Goal: Find specific page/section: Find specific page/section

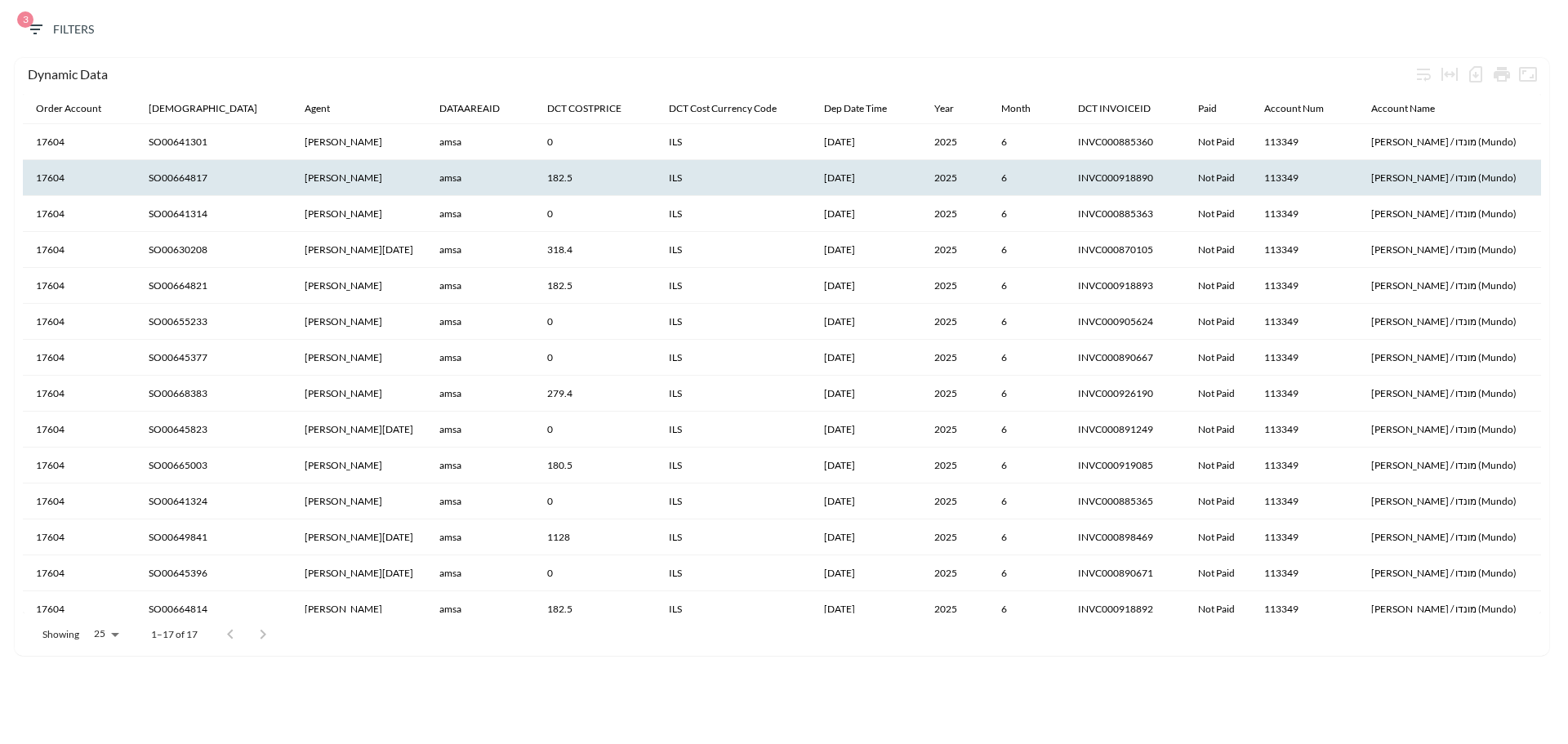
click at [426, 172] on th "amsa" at bounding box center [480, 178] width 108 height 36
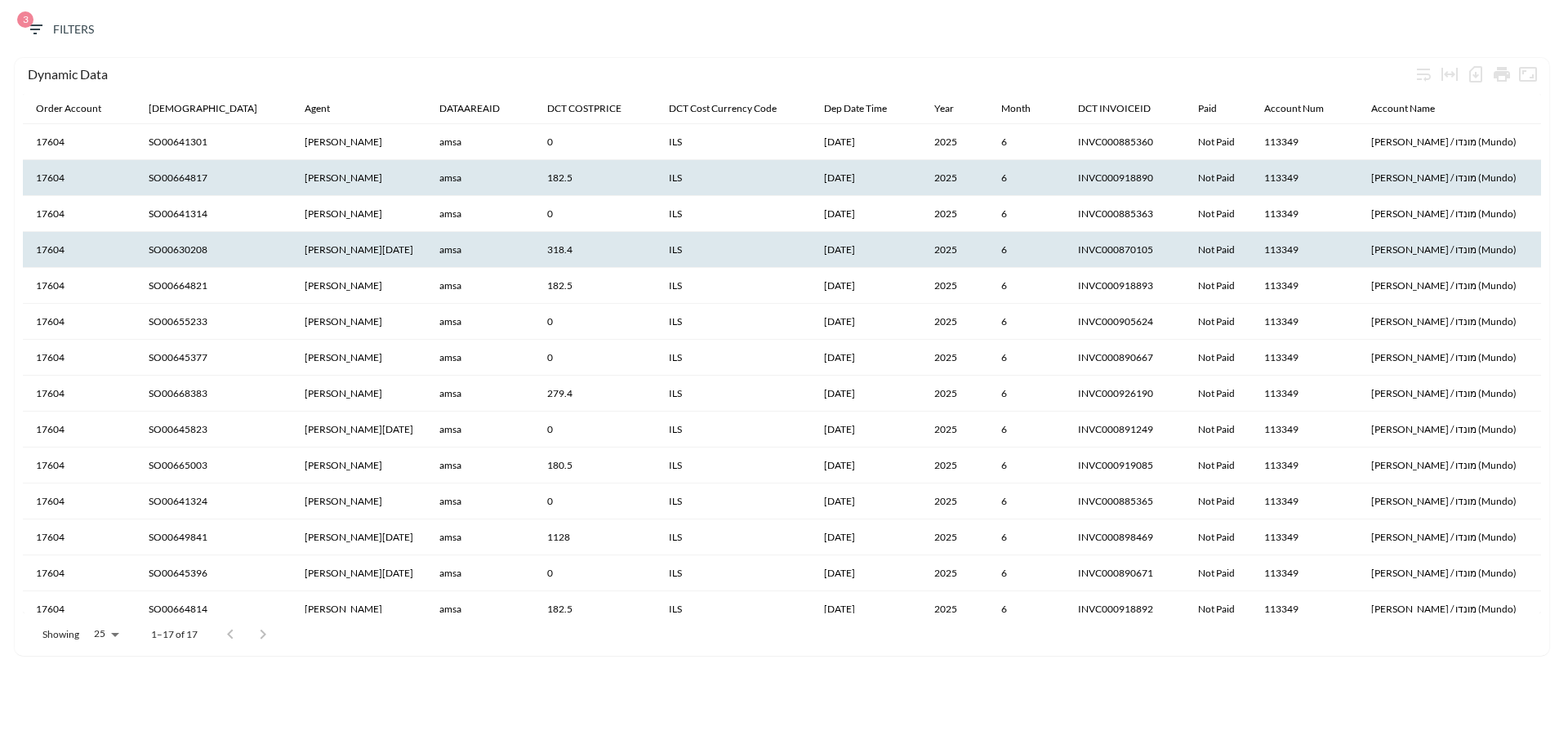
click at [426, 243] on th "amsa" at bounding box center [480, 250] width 108 height 36
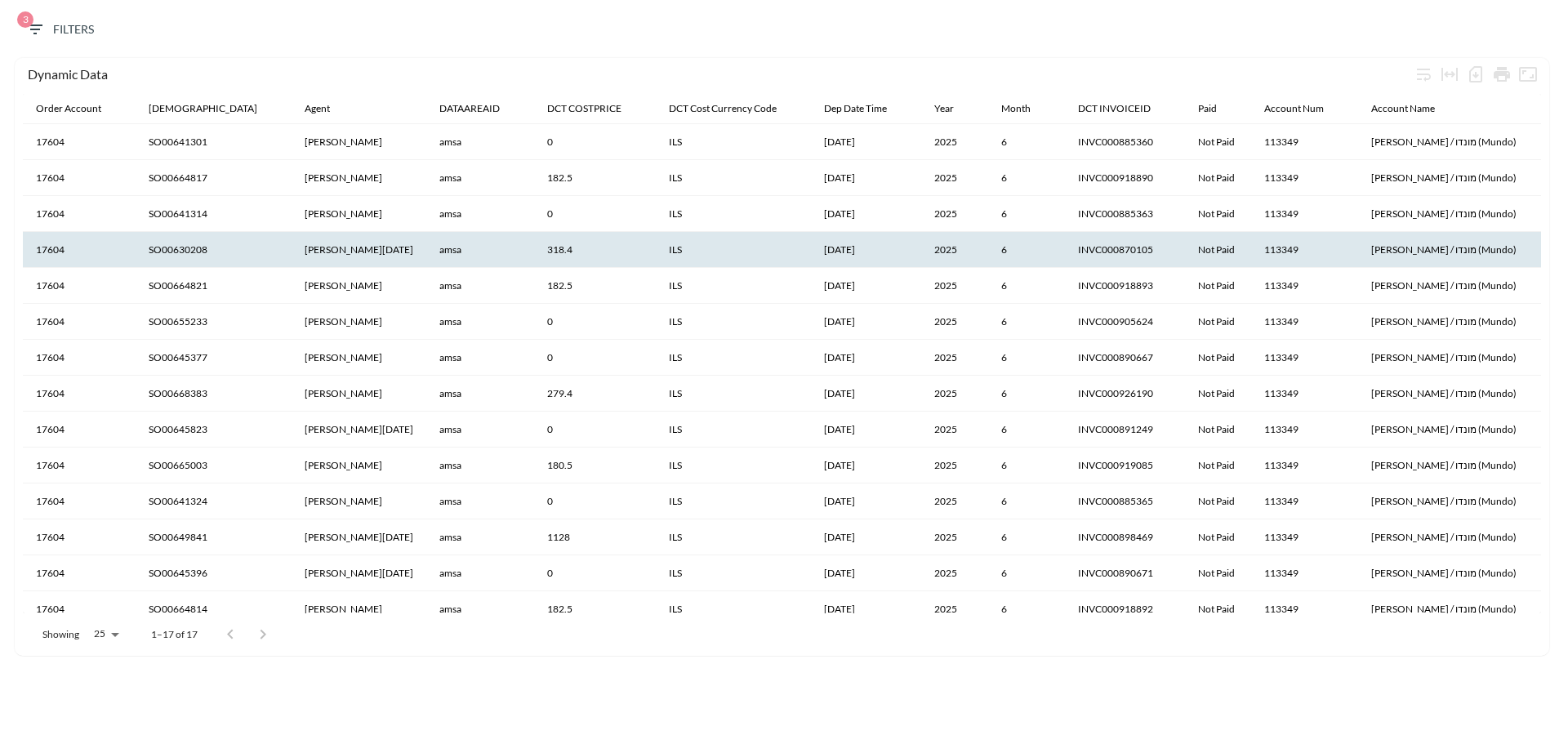
click at [47, 25] on span "3 Filters" at bounding box center [60, 30] width 68 height 21
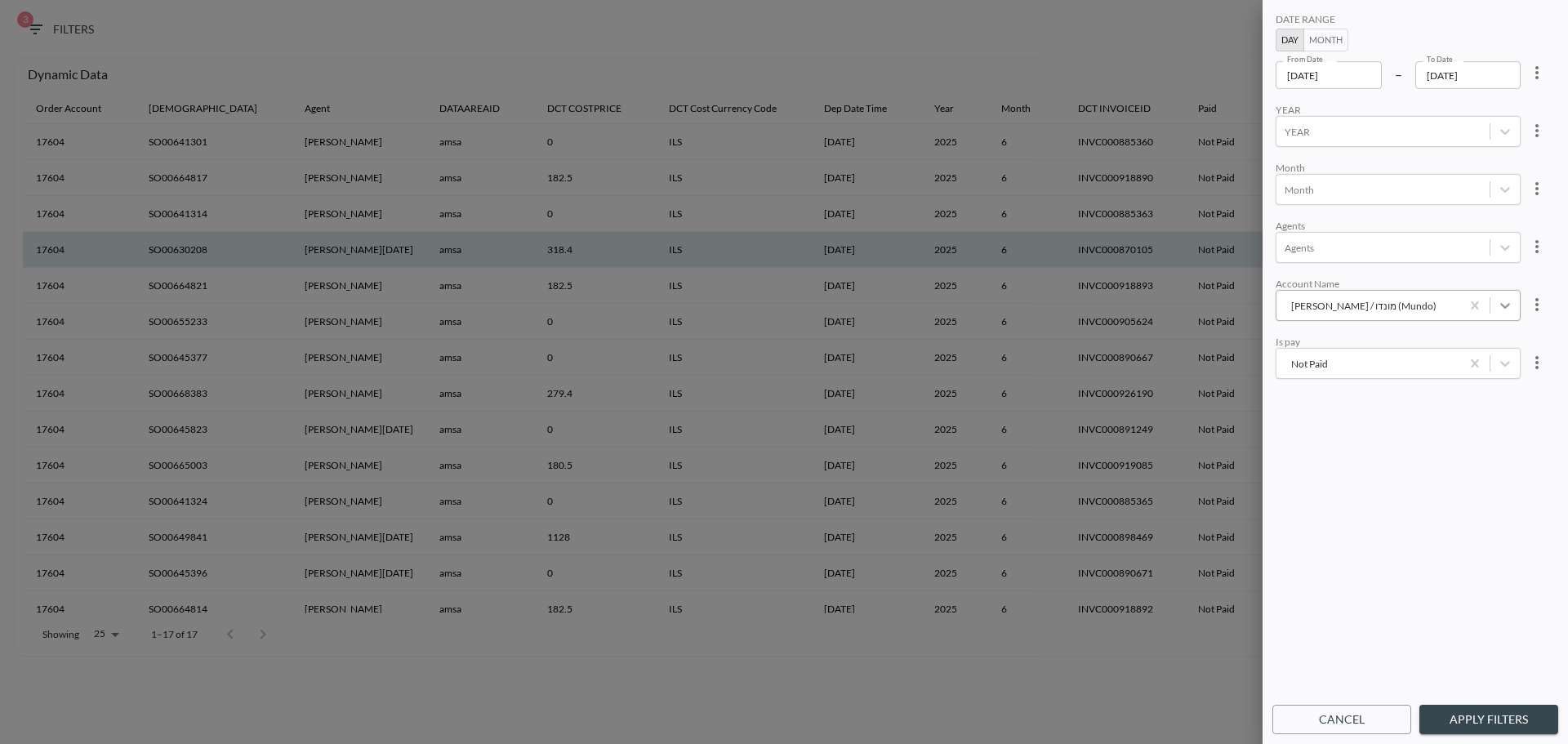
click at [1508, 308] on icon "Noa Vortman / מונדו (Mundo)" at bounding box center [1505, 306] width 16 height 16
click at [1069, 22] on div at bounding box center [784, 372] width 1568 height 744
click at [371, 36] on div at bounding box center [784, 372] width 1568 height 744
drag, startPoint x: 520, startPoint y: 53, endPoint x: 507, endPoint y: 46, distance: 14.8
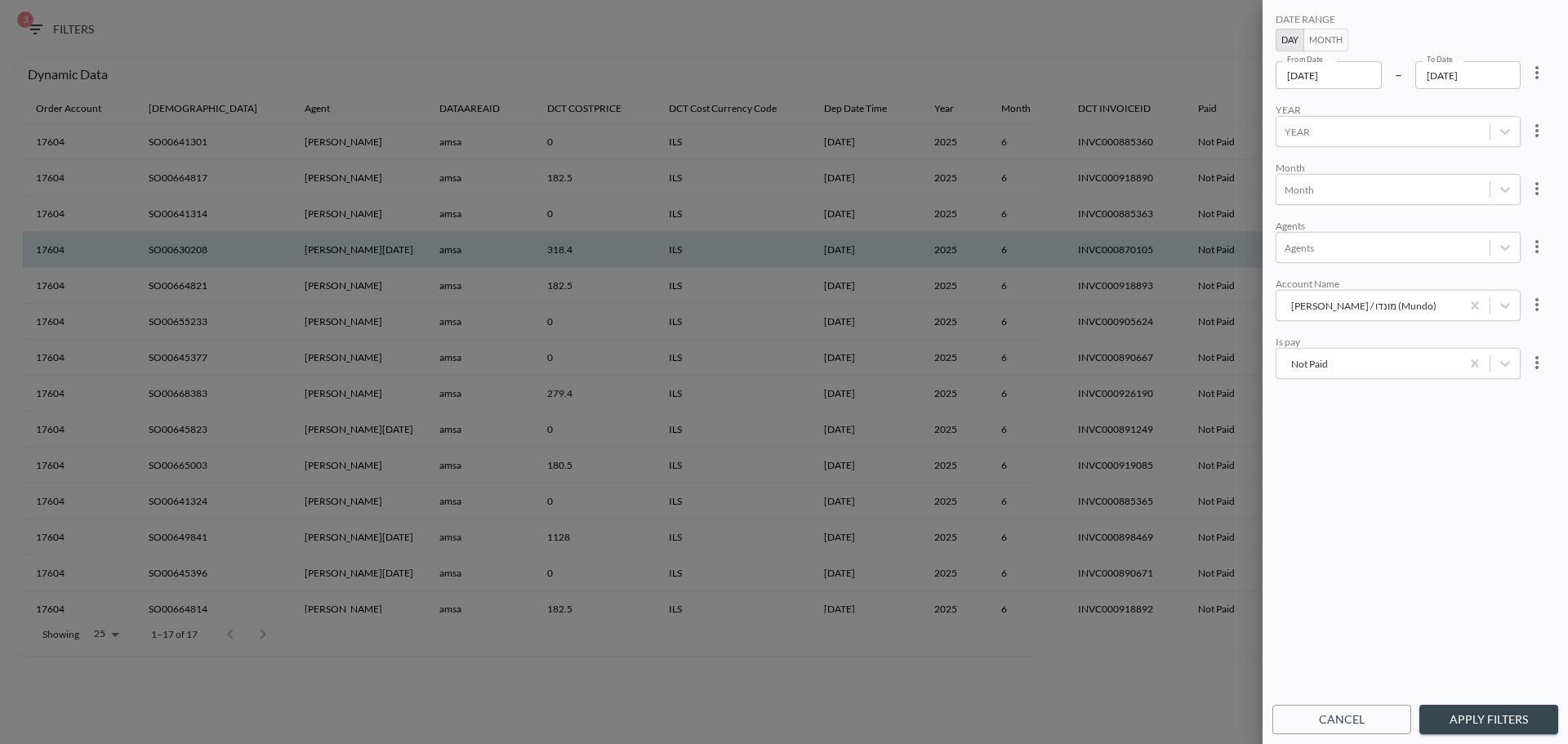
click at [517, 49] on div at bounding box center [784, 372] width 1568 height 744
click at [746, 672] on div at bounding box center [784, 372] width 1568 height 744
drag, startPoint x: 1353, startPoint y: 718, endPoint x: 885, endPoint y: 589, distance: 485.5
click at [1353, 718] on button "Cancel" at bounding box center [1342, 719] width 139 height 30
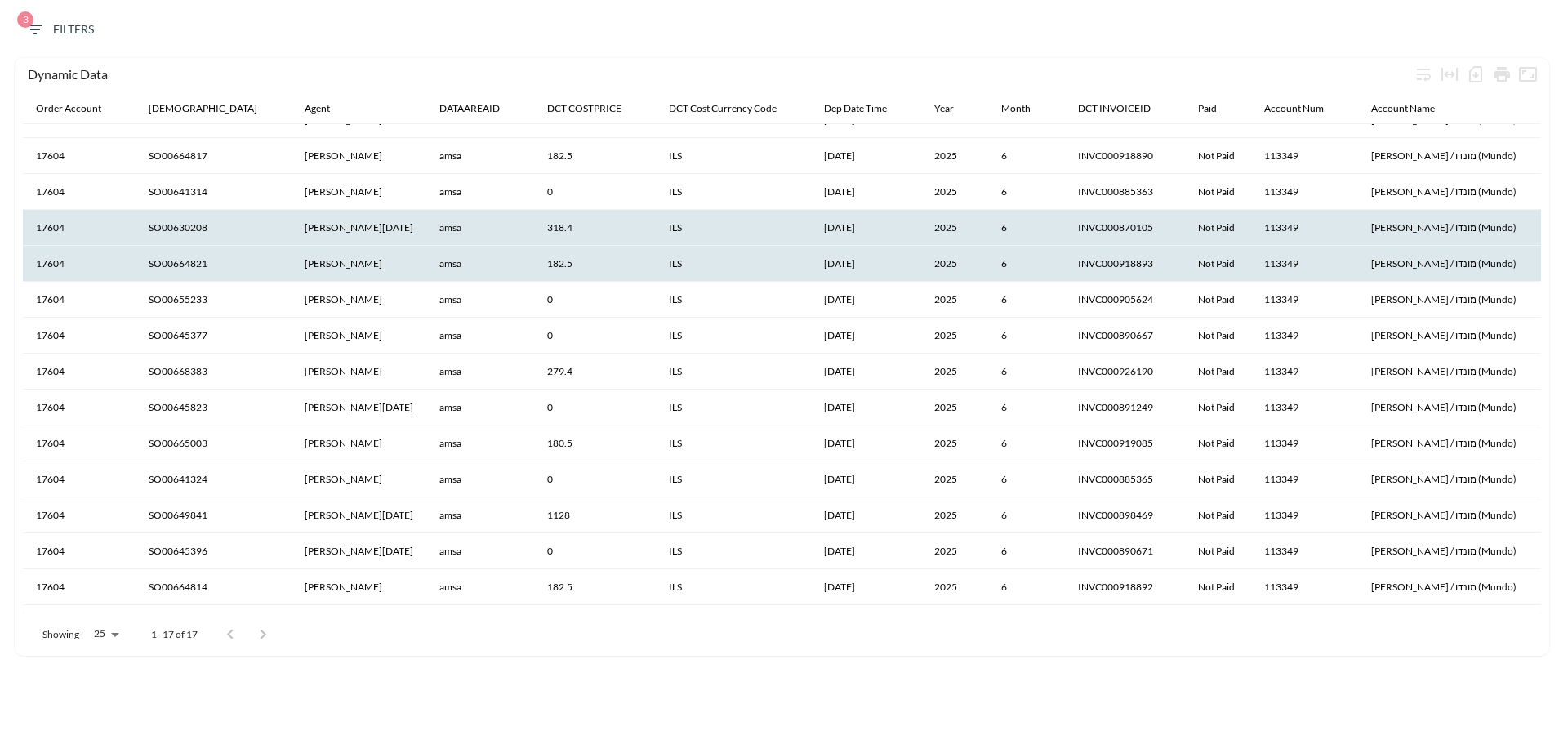
scroll to position [0, 0]
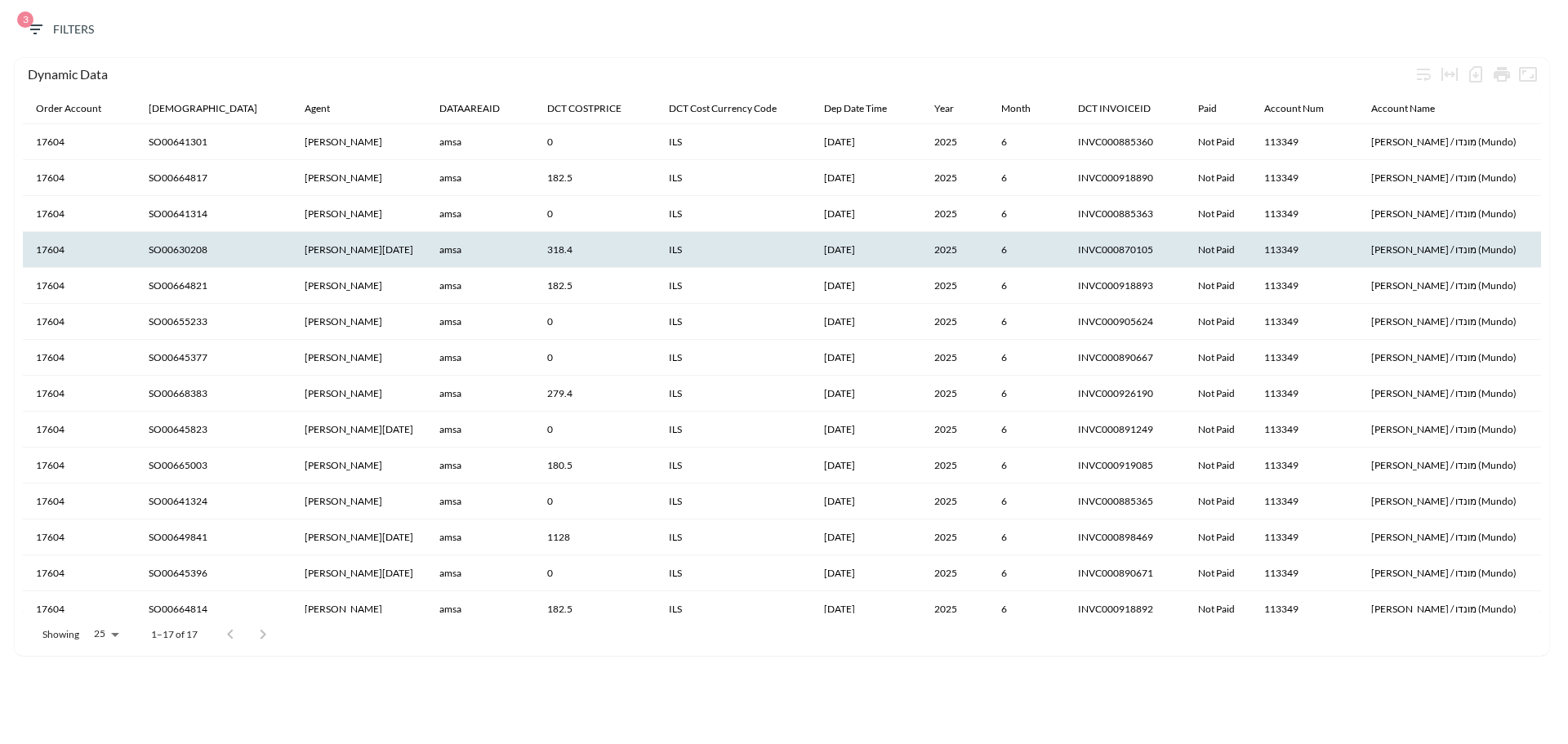
click at [69, 24] on span "3 Filters" at bounding box center [60, 30] width 68 height 21
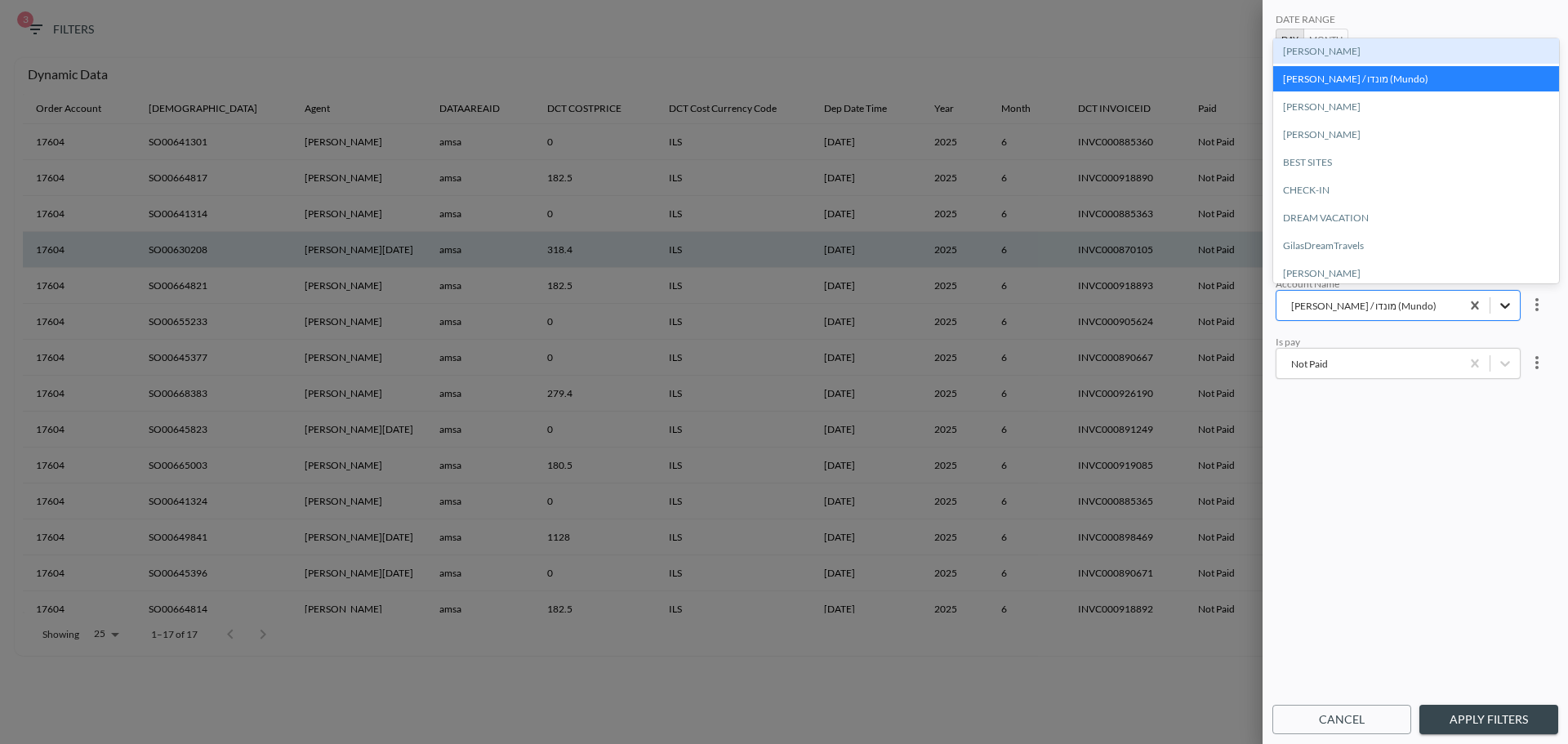
click at [1506, 304] on icon "Noa Vortman / מונדו (Mundo)" at bounding box center [1505, 306] width 10 height 6
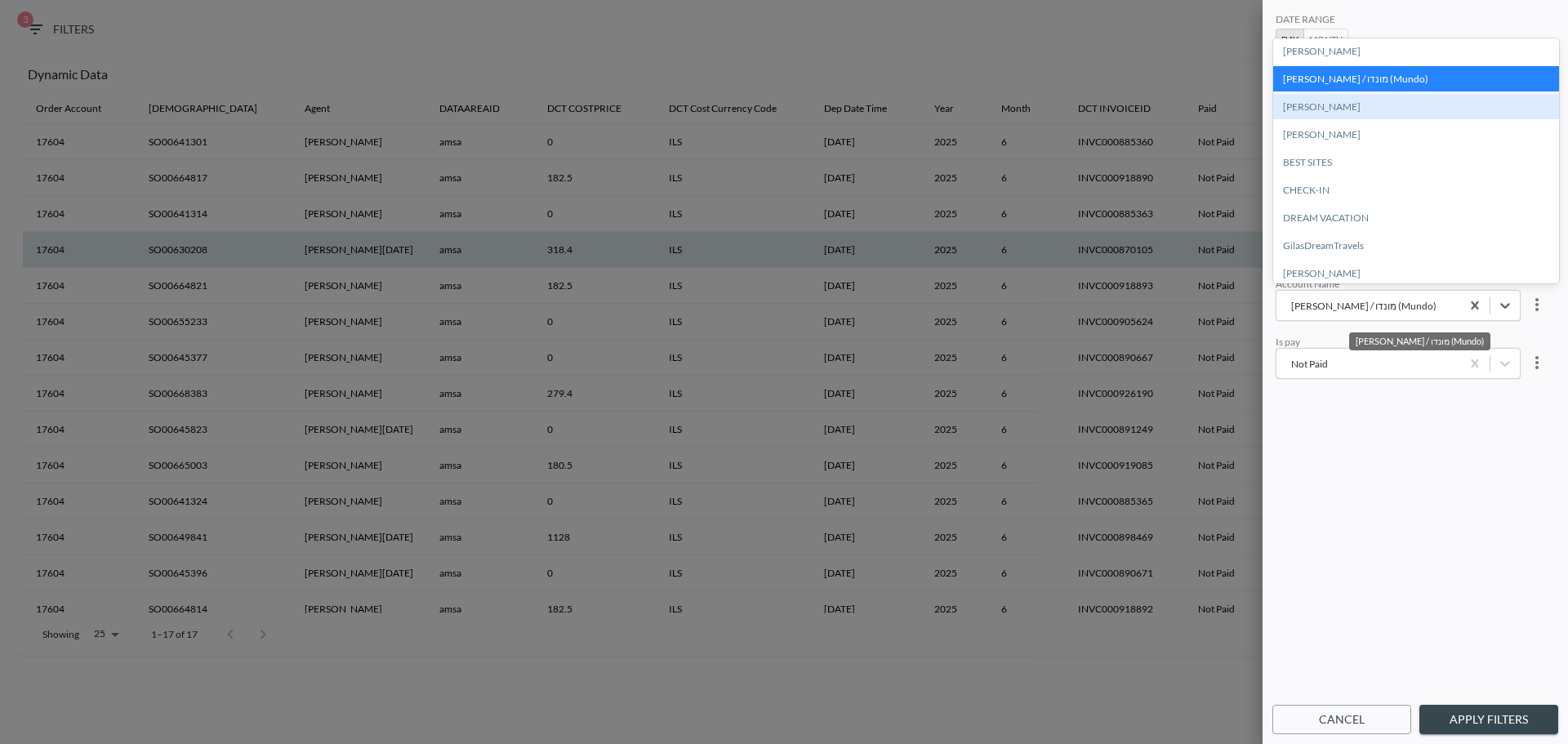
click at [1133, 44] on div at bounding box center [784, 372] width 1568 height 744
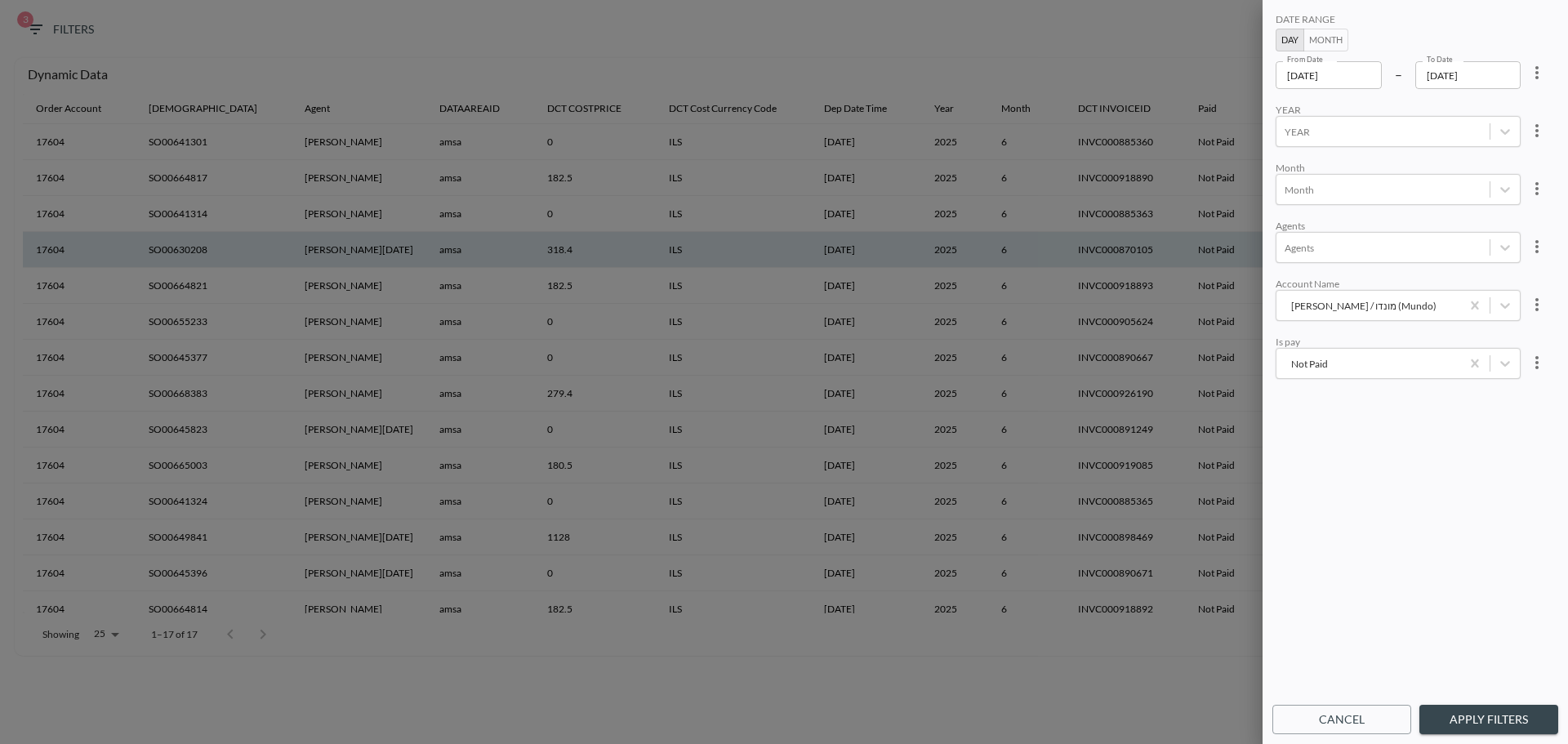
click at [1366, 726] on button "Cancel" at bounding box center [1342, 719] width 139 height 30
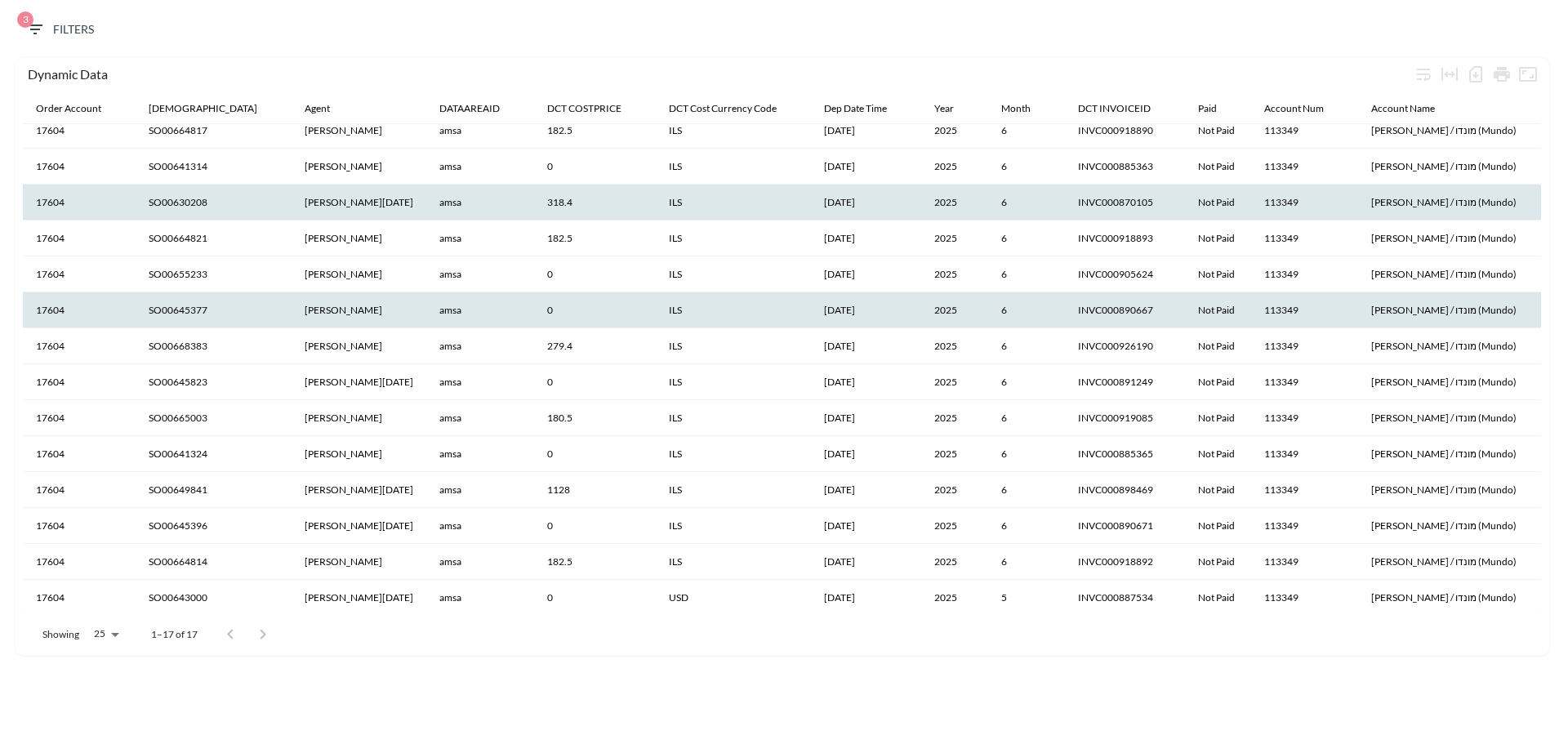
scroll to position [40, 0]
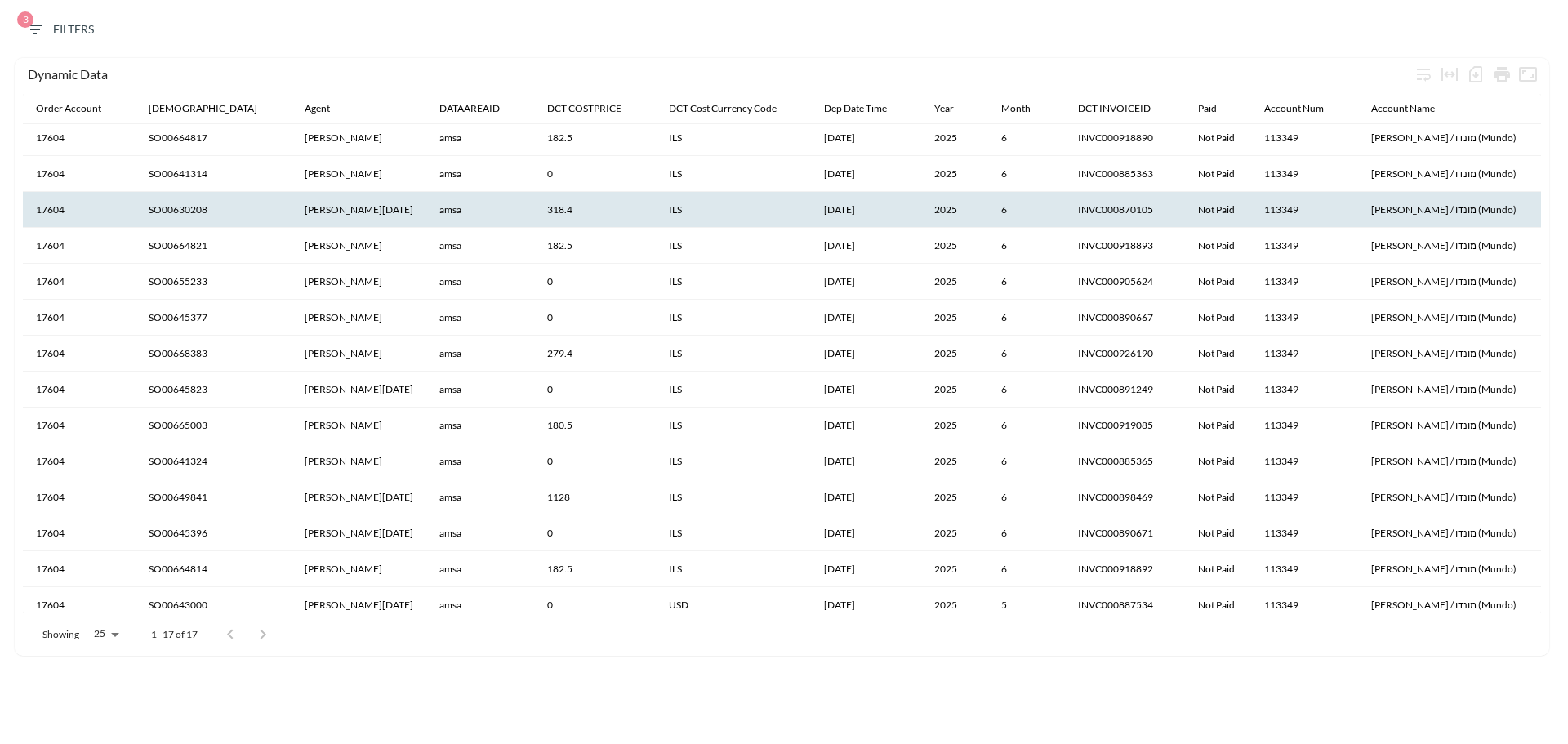
click at [85, 24] on span "3 Filters" at bounding box center [60, 30] width 68 height 21
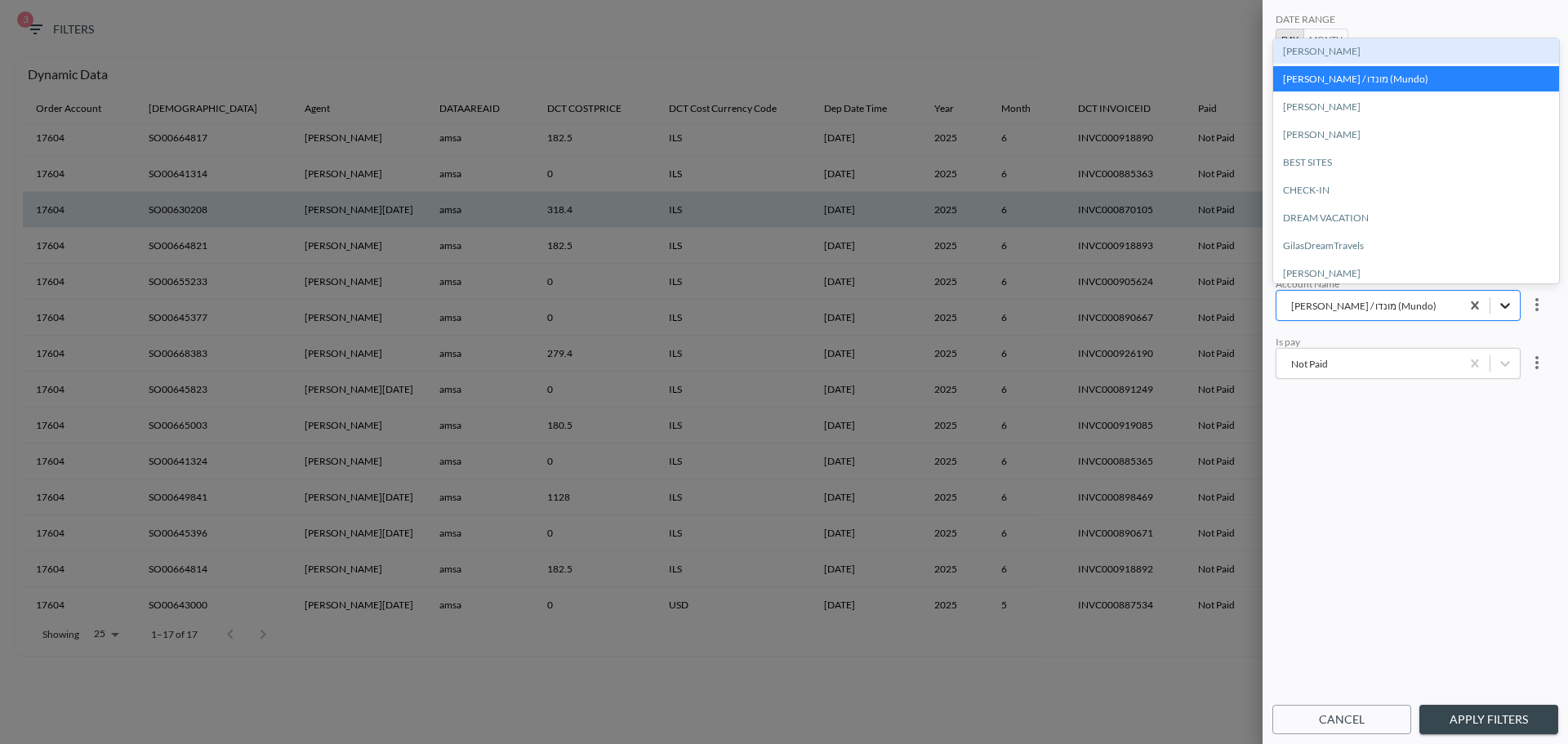
click at [1502, 308] on icon "Noa Vortman / מונדו (Mundo)" at bounding box center [1505, 306] width 16 height 16
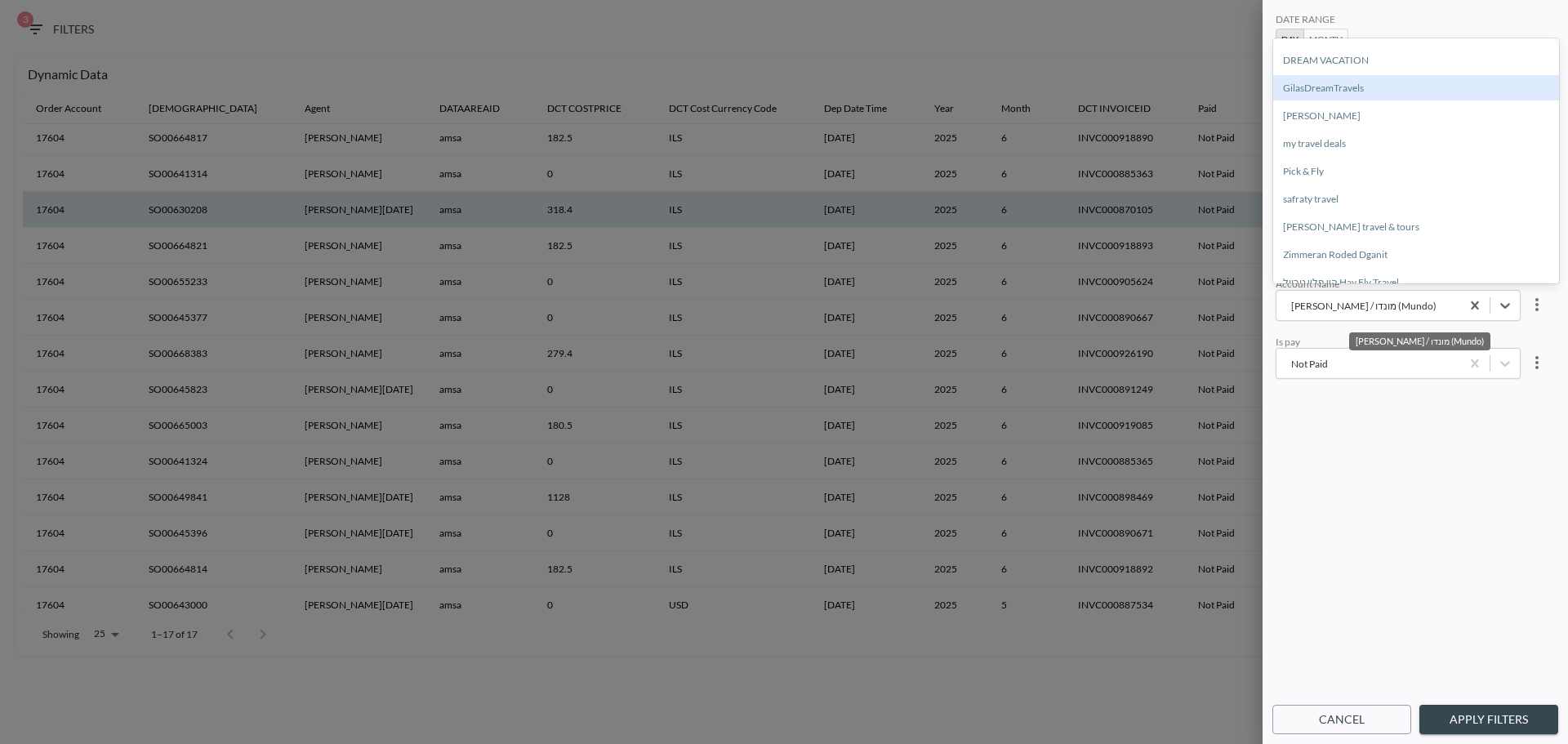
scroll to position [164, 0]
